Goal: Transaction & Acquisition: Purchase product/service

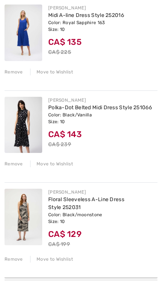
scroll to position [302, 0]
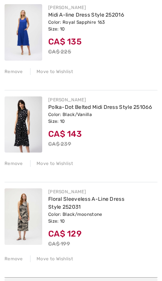
click at [16, 208] on img at bounding box center [24, 216] width 38 height 56
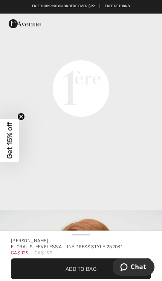
scroll to position [532, 0]
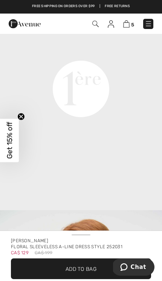
click at [128, 26] on img at bounding box center [126, 23] width 6 height 7
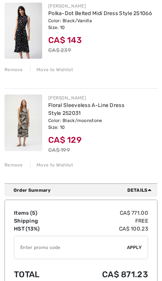
scroll to position [400, 0]
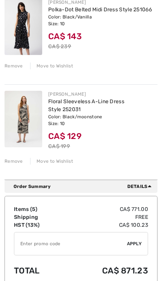
click at [13, 166] on div "JOSEPH RIBKOFF Floral Sleeveless A-Line Dress Style 252031 Color: Black/moonsto…" at bounding box center [81, 127] width 153 height 86
click at [12, 164] on div "Remove" at bounding box center [14, 161] width 18 height 7
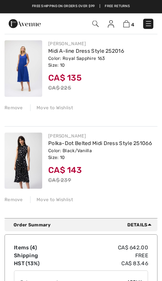
scroll to position [266, 0]
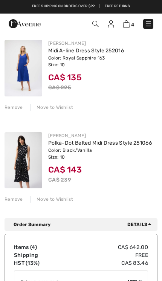
click at [23, 164] on img at bounding box center [24, 160] width 38 height 56
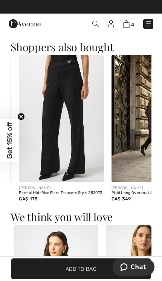
scroll to position [0, 86]
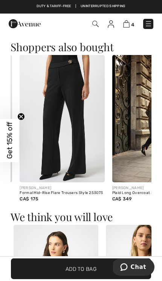
click at [87, 188] on div "[PERSON_NAME]" at bounding box center [62, 188] width 85 height 6
click at [86, 163] on img at bounding box center [62, 118] width 85 height 127
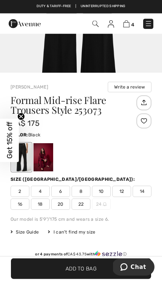
scroll to position [176, 0]
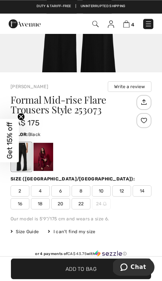
click at [84, 189] on span "8" at bounding box center [81, 190] width 19 height 11
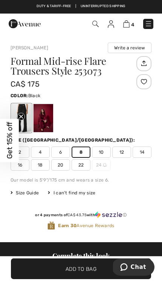
scroll to position [217, 0]
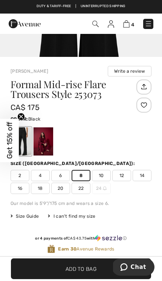
click at [90, 269] on span "Add to Bag" at bounding box center [80, 269] width 31 height 8
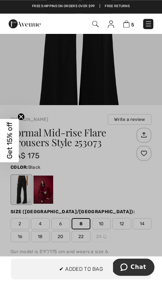
scroll to position [161, 0]
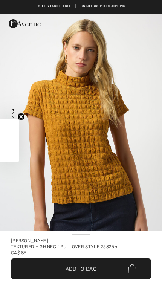
checkbox input "true"
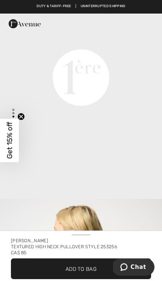
scroll to position [532, 0]
